Goal: Information Seeking & Learning: Learn about a topic

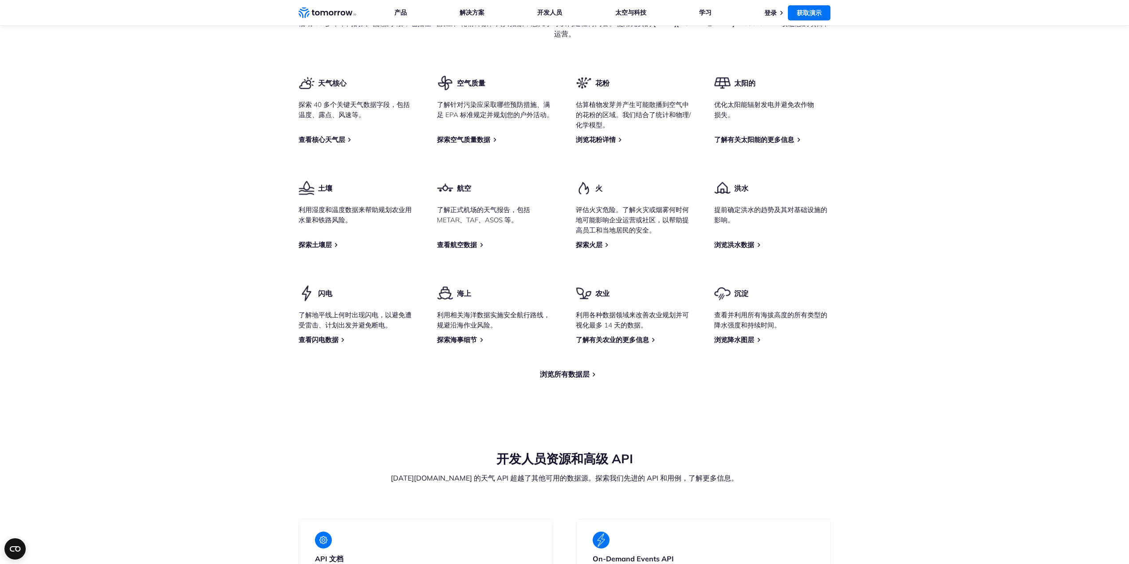
scroll to position [1065, 0]
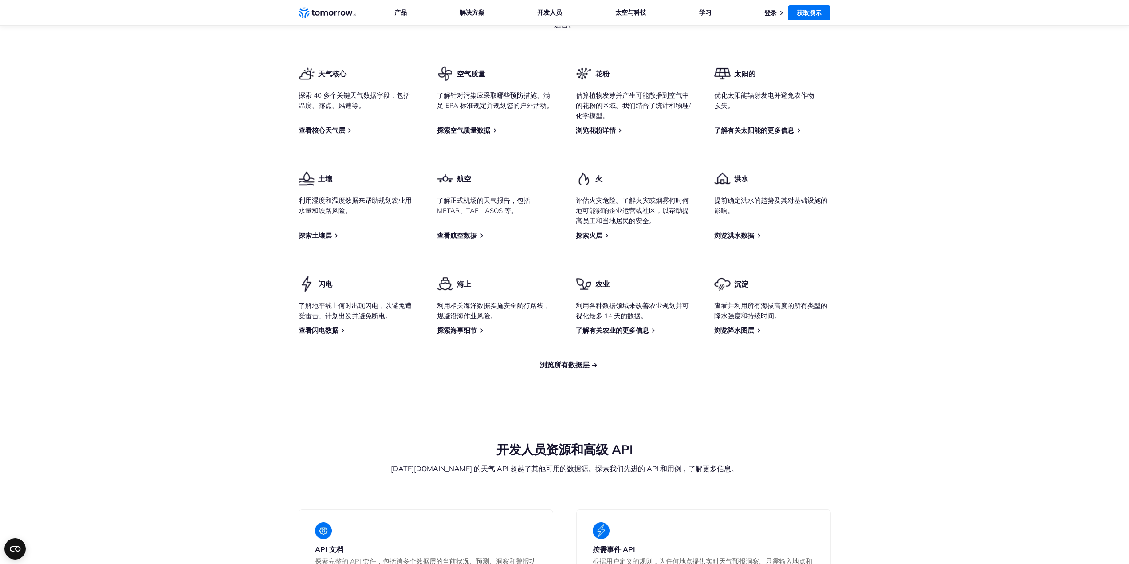
click at [541, 369] on font "浏览所有数据层" at bounding box center [565, 364] width 50 height 9
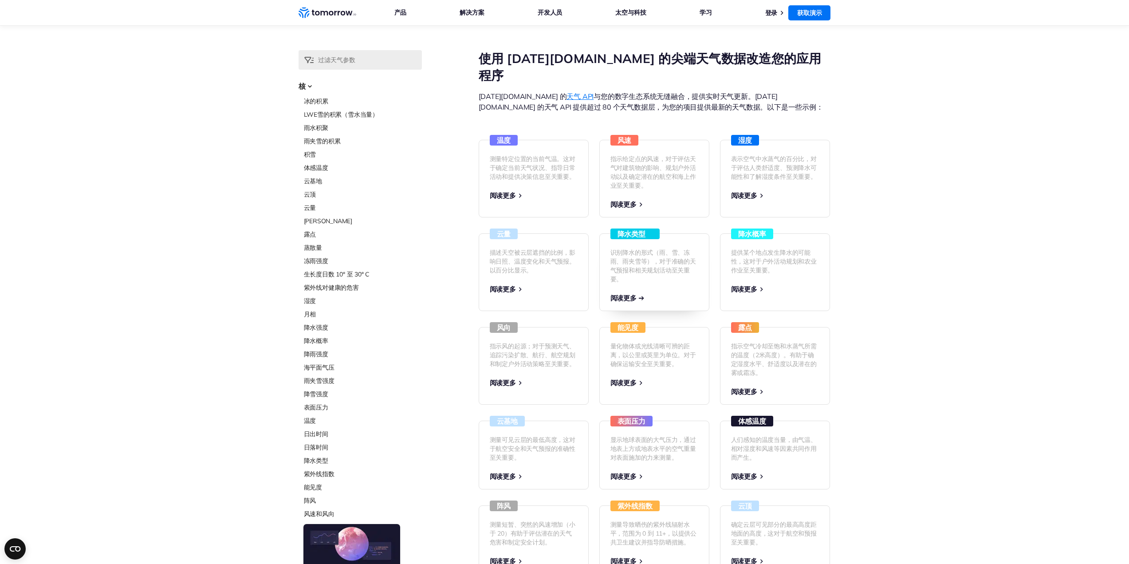
click at [627, 294] on font "阅读更多" at bounding box center [623, 298] width 26 height 8
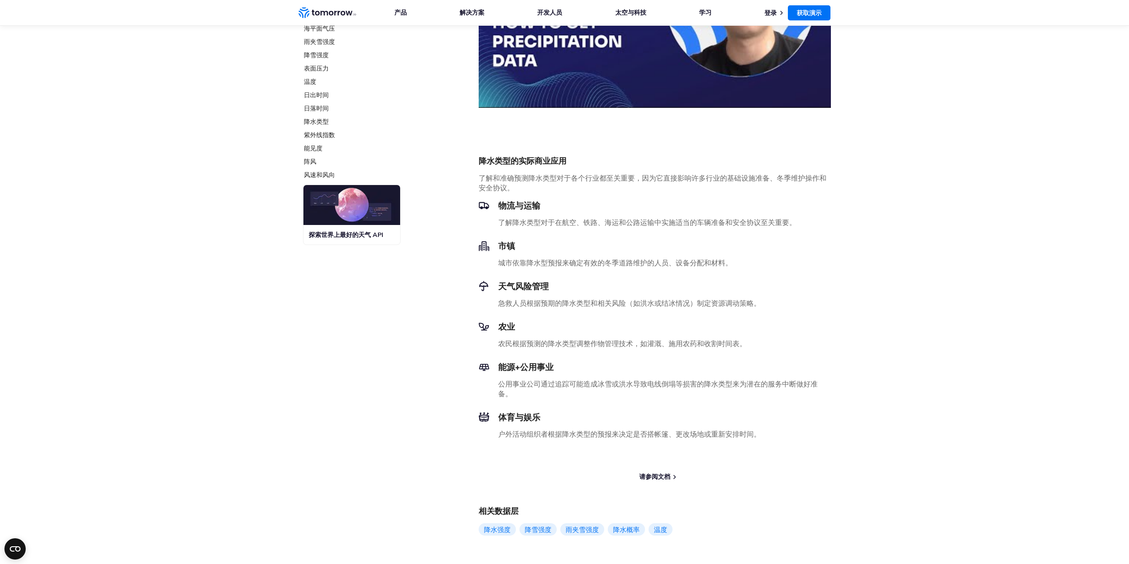
scroll to position [222, 0]
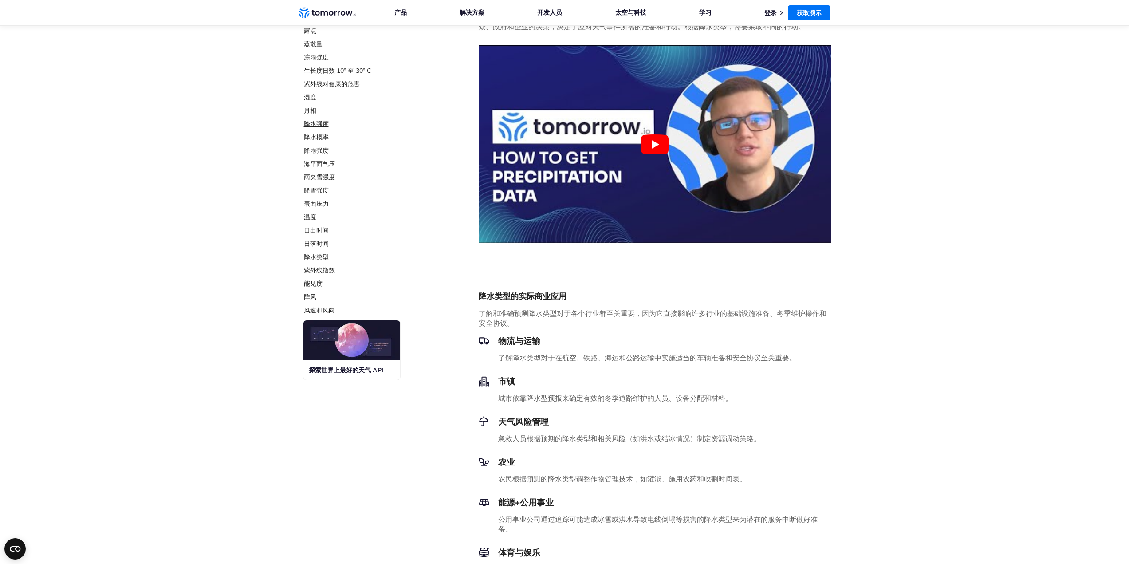
click at [321, 125] on font "降水强度" at bounding box center [316, 124] width 25 height 8
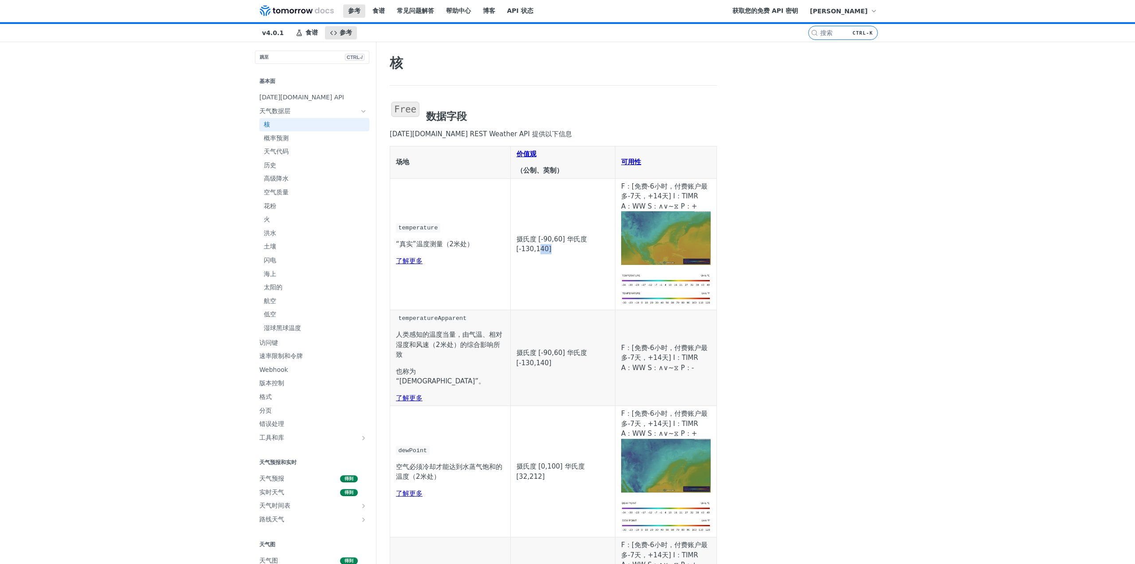
drag, startPoint x: 660, startPoint y: 273, endPoint x: 697, endPoint y: 274, distance: 36.8
click at [615, 274] on td "摄氏度 [-90,60] 华氏度 [-130,140]" at bounding box center [562, 243] width 105 height 131
click at [610, 254] on p "摄氏度 [-90,60] 华氏度 [-130,140]" at bounding box center [563, 244] width 93 height 20
drag, startPoint x: 701, startPoint y: 266, endPoint x: 630, endPoint y: 258, distance: 71.4
click at [615, 258] on td "摄氏度 [-90,60] 华氏度 [-130,140]" at bounding box center [562, 243] width 105 height 131
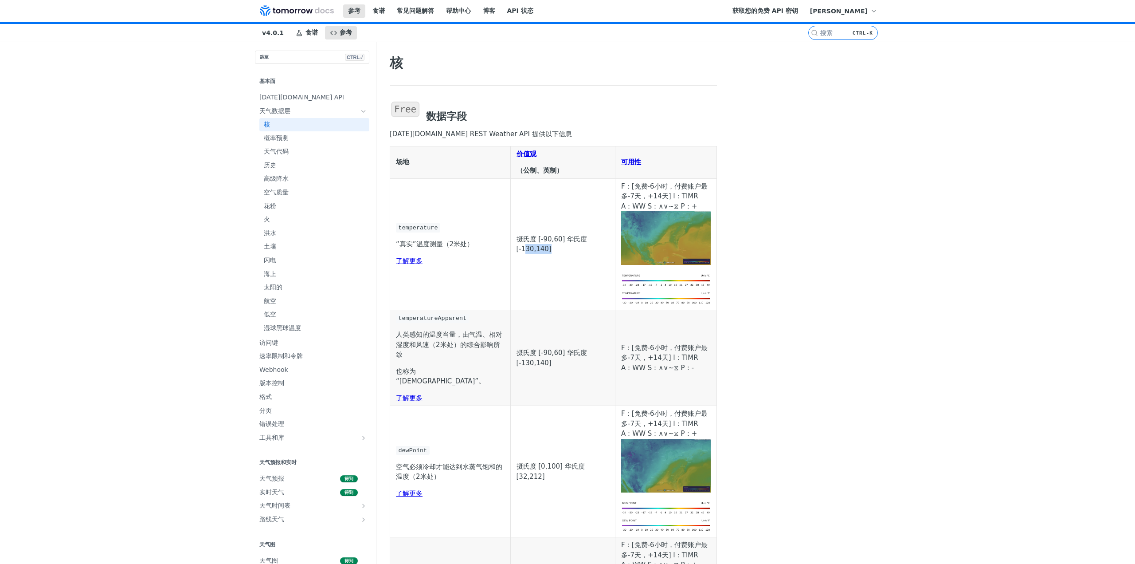
click at [615, 258] on td "摄氏度 [-90,60] 华氏度 [-130,140]" at bounding box center [562, 243] width 105 height 131
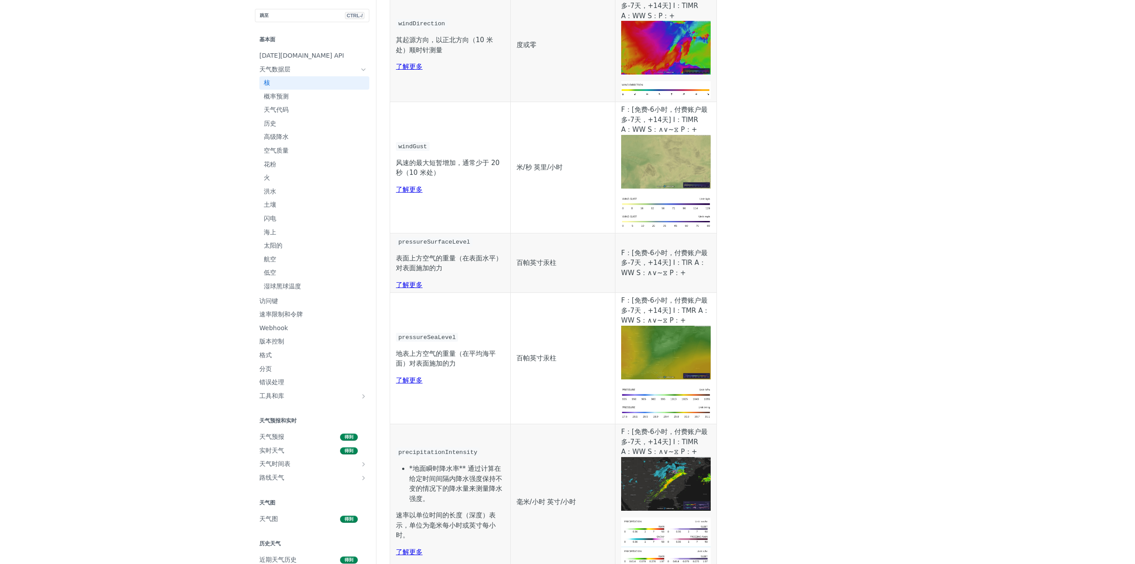
scroll to position [843, 0]
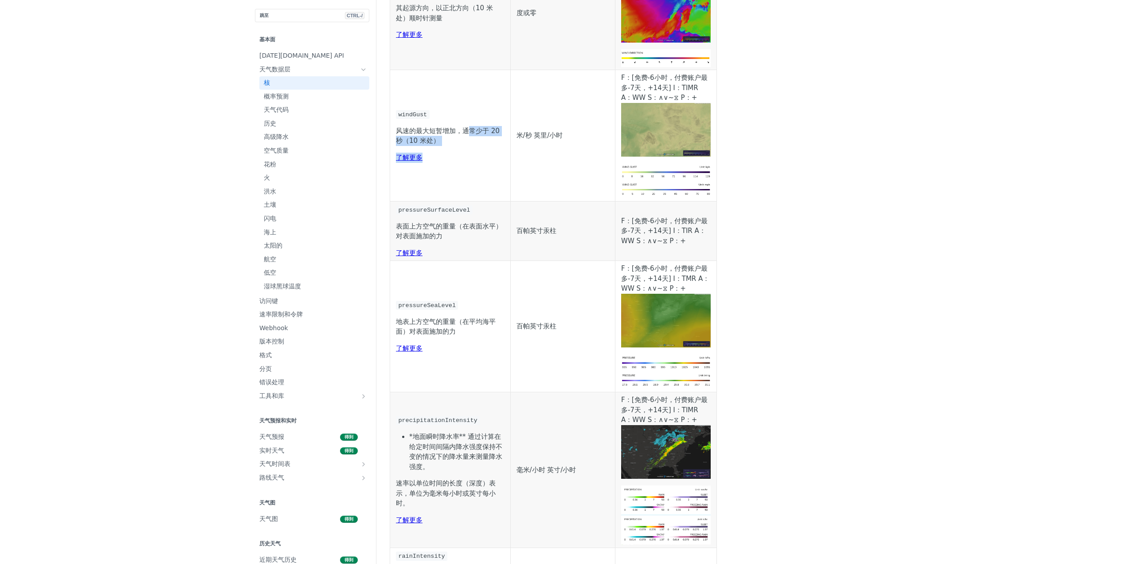
drag, startPoint x: 440, startPoint y: 363, endPoint x: 484, endPoint y: 372, distance: 44.8
click at [484, 201] on td "windGust 风速的最大短暂增加，通常少于 20 秒（10 米处） 了解更多" at bounding box center [450, 135] width 121 height 131
click at [490, 163] on p "了解更多" at bounding box center [450, 158] width 109 height 10
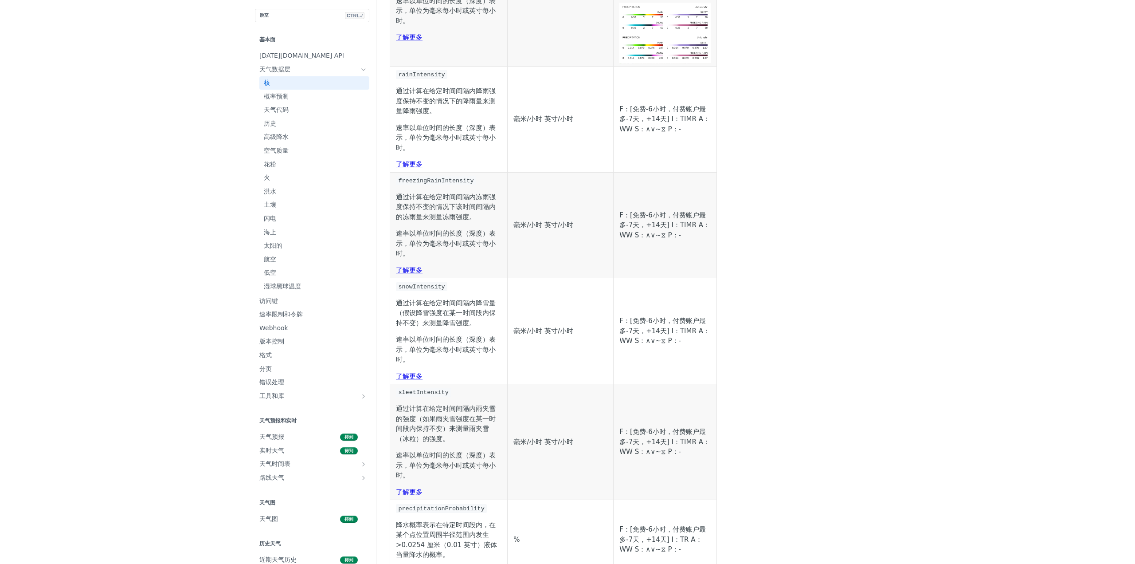
scroll to position [1330, 0]
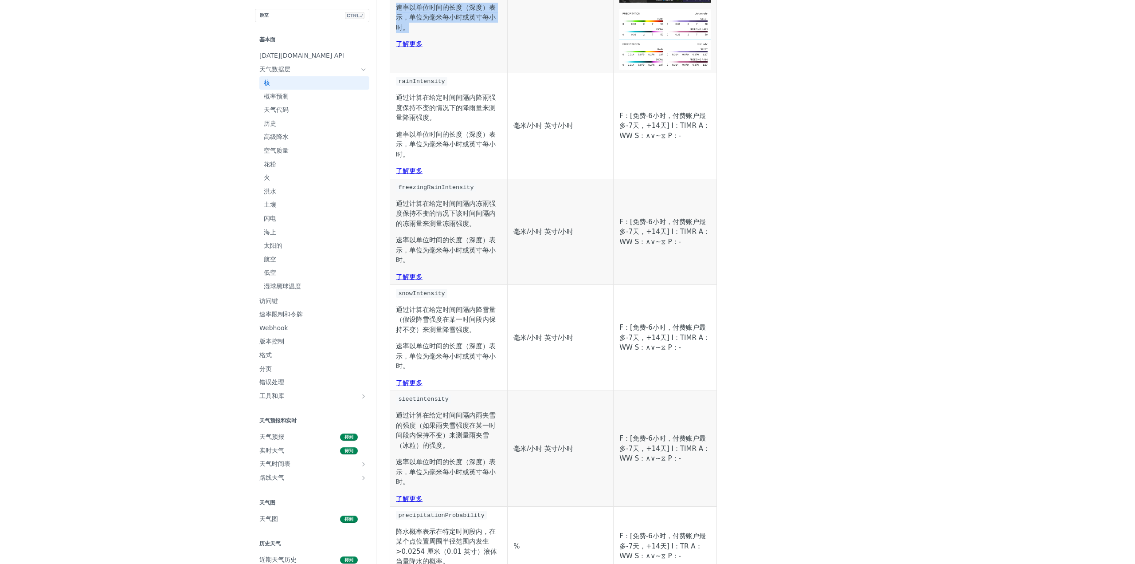
drag, startPoint x: 540, startPoint y: 325, endPoint x: 375, endPoint y: 284, distance: 169.9
drag, startPoint x: 378, startPoint y: 282, endPoint x: 420, endPoint y: 329, distance: 62.8
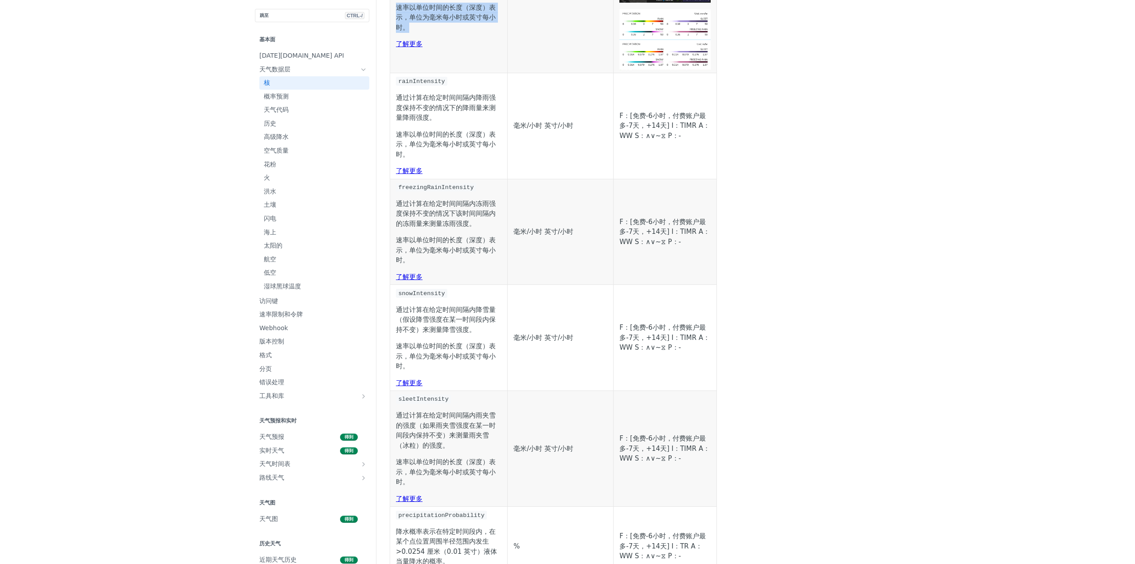
click at [420, 33] on p "速率以单位时间的长度（深度）表示，单位为毫米每小时或英寸每小时。" at bounding box center [449, 18] width 106 height 30
drag, startPoint x: 417, startPoint y: 328, endPoint x: 470, endPoint y: 322, distance: 52.6
click at [470, 33] on p "速率以单位时间的长度（深度）表示，单位为毫米每小时或英寸每小时。" at bounding box center [449, 18] width 106 height 30
drag, startPoint x: 471, startPoint y: 322, endPoint x: 358, endPoint y: 267, distance: 126.5
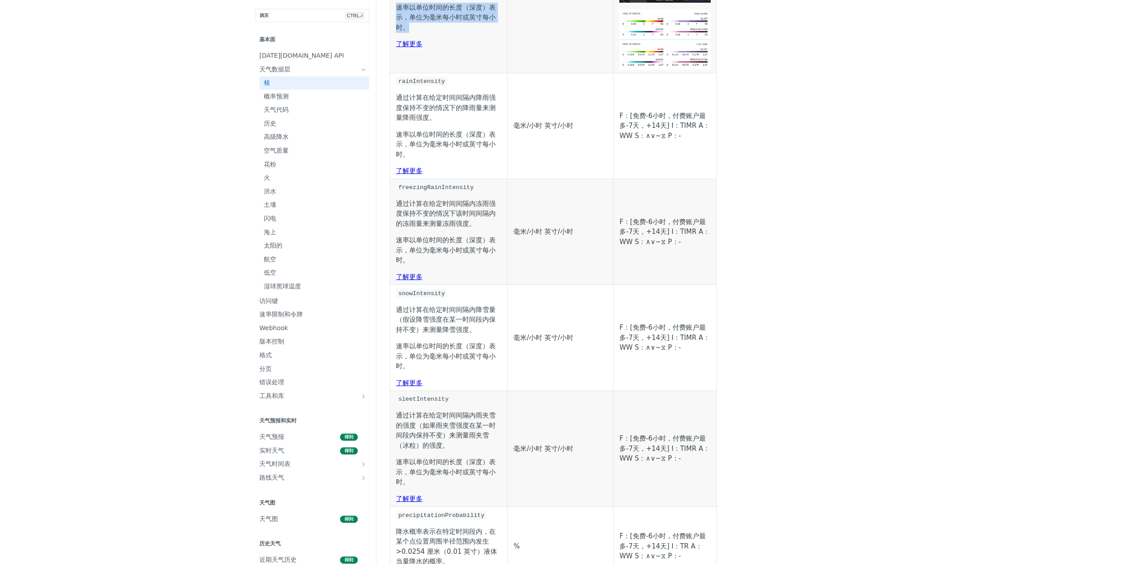
drag, startPoint x: 359, startPoint y: 265, endPoint x: 502, endPoint y: 329, distance: 157.6
click at [502, 33] on p "速率以单位时间的长度（深度）表示，单位为毫米每小时或英寸每小时。" at bounding box center [449, 18] width 106 height 30
